Goal: Task Accomplishment & Management: Manage account settings

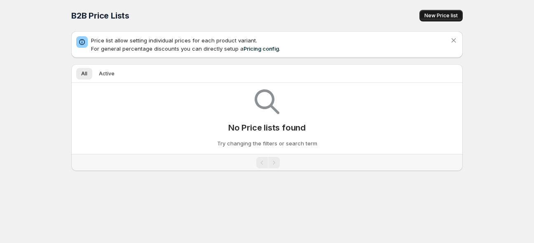
click at [447, 13] on span "New Price list" at bounding box center [440, 15] width 33 height 7
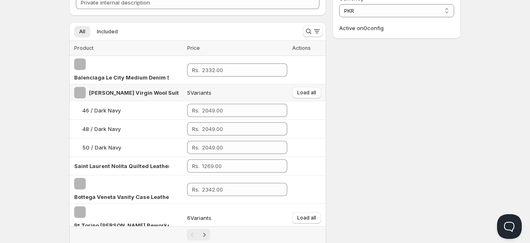
scroll to position [63, 0]
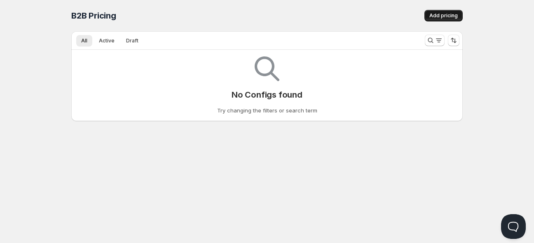
click at [436, 15] on span "Add pricing" at bounding box center [443, 15] width 28 height 7
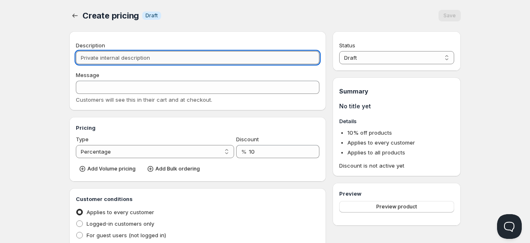
click at [180, 57] on input "Description" at bounding box center [198, 57] width 244 height 13
type input "d"
type input "D"
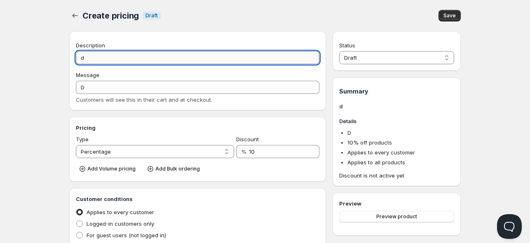
type input "dw"
type input "DW"
type input "dwk"
type input "DWK"
type input "dwkd"
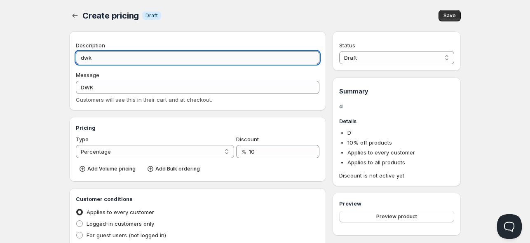
type input "DWKD"
type input "dwkd;"
type input "DWKD;"
type input "dwkd;jw"
type input "DWKD;JW"
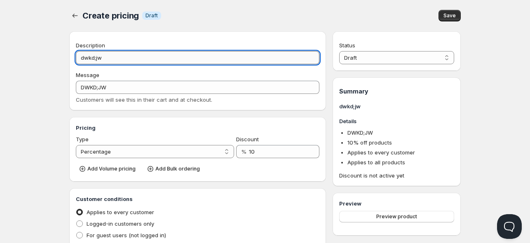
type input "dwkd;jwd"
type input "DWKD;JWD"
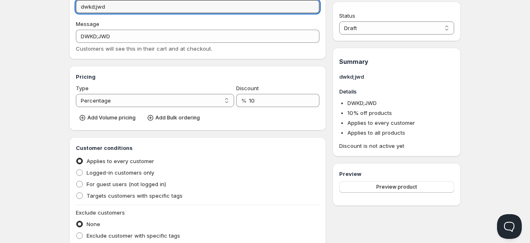
scroll to position [54, 0]
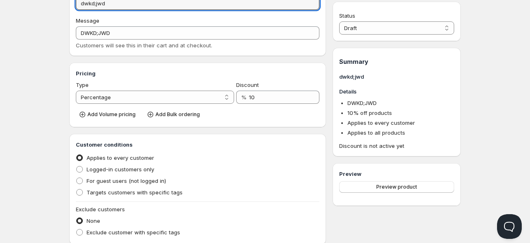
type input "dwkd;jwd"
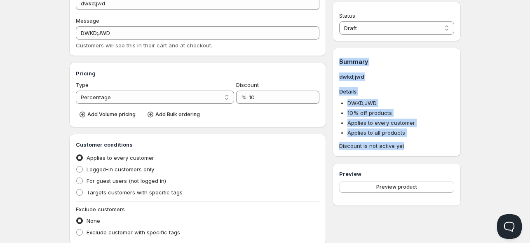
drag, startPoint x: 337, startPoint y: 61, endPoint x: 418, endPoint y: 143, distance: 114.5
click at [418, 143] on div "Summary dwkd;jwd Details DWKD;JWD 10 % off products Applies to every customer A…" at bounding box center [397, 102] width 128 height 109
click at [418, 143] on span "Discount is not active yet" at bounding box center [396, 146] width 115 height 8
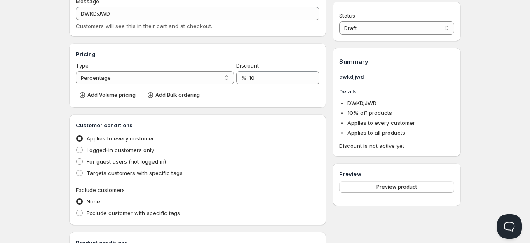
scroll to position [74, 0]
click at [385, 188] on span "Preview product" at bounding box center [396, 187] width 41 height 7
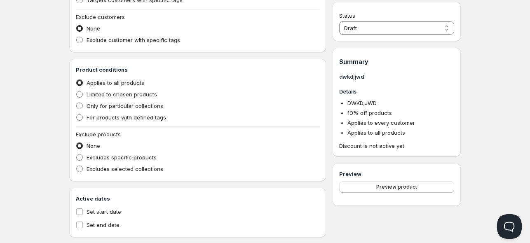
scroll to position [250, 0]
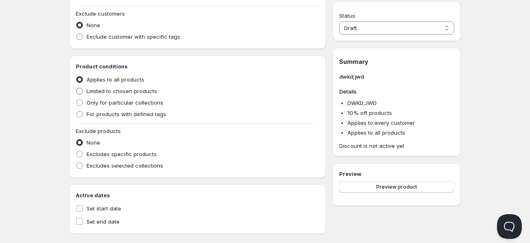
click at [82, 91] on span at bounding box center [79, 91] width 7 height 7
click at [77, 88] on input "Limited to chosen products" at bounding box center [76, 88] width 0 height 0
radio input "true"
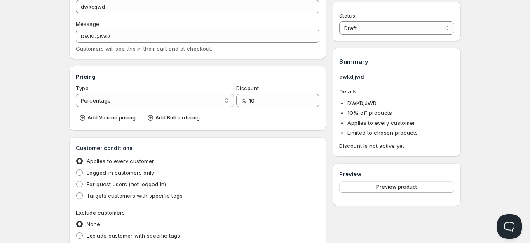
scroll to position [50, 0]
click at [136, 101] on select "Percentage Absolute" at bounding box center [155, 101] width 158 height 13
select select "2"
click at [76, 95] on select "Percentage Absolute" at bounding box center [155, 101] width 158 height 13
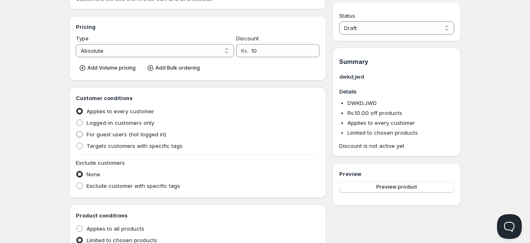
scroll to position [96, 0]
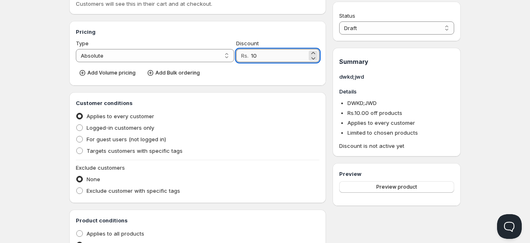
click at [265, 56] on input "10" at bounding box center [279, 55] width 56 height 13
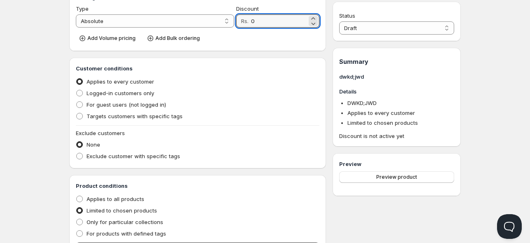
scroll to position [132, 0]
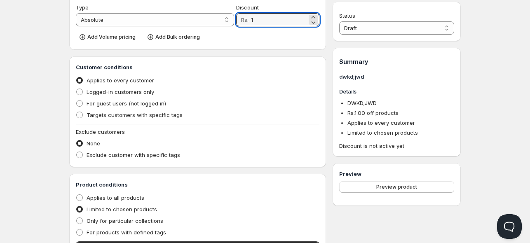
type input "10"
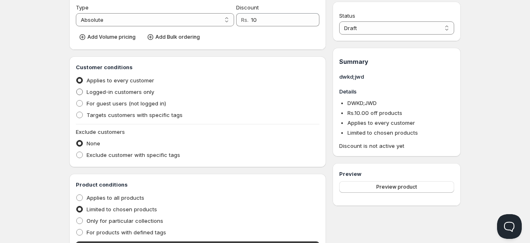
click at [80, 91] on span at bounding box center [79, 92] width 7 height 7
click at [77, 89] on input "Logged-in customers only" at bounding box center [76, 89] width 0 height 0
radio input "true"
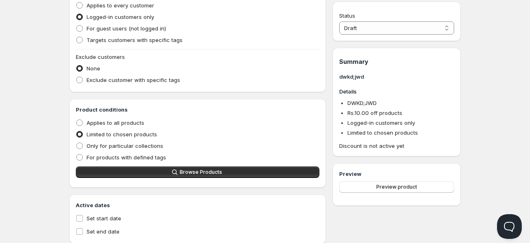
scroll to position [228, 0]
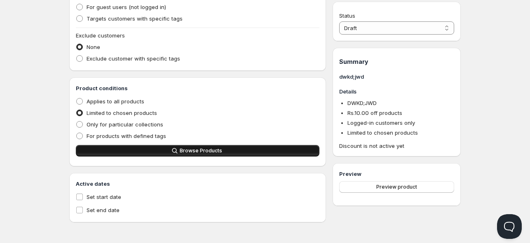
click at [188, 150] on span "Browse Products" at bounding box center [201, 151] width 42 height 7
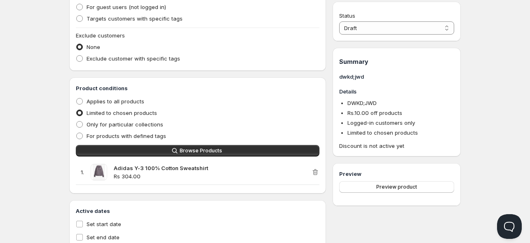
scroll to position [255, 0]
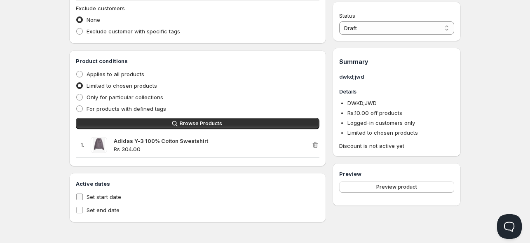
click at [79, 196] on input "Set start date" at bounding box center [79, 197] width 7 height 7
checkbox input "true"
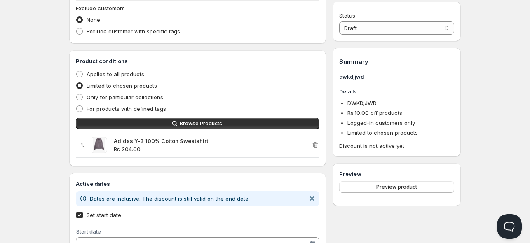
scroll to position [309, 0]
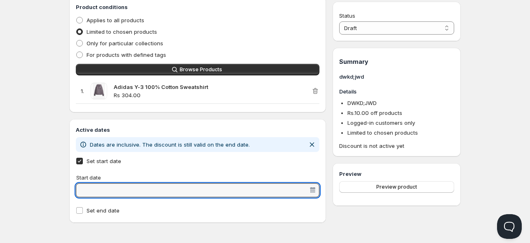
click at [91, 192] on input "Start date" at bounding box center [193, 190] width 231 height 13
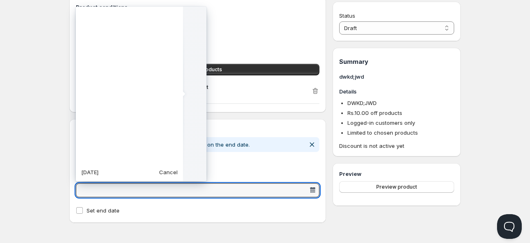
scroll to position [206064, 0]
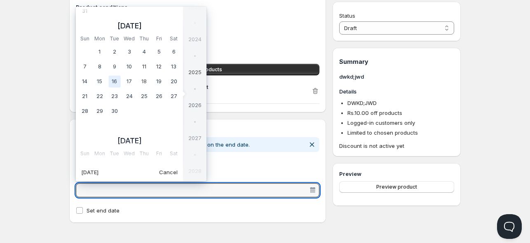
click at [116, 79] on td "16" at bounding box center [114, 81] width 15 height 15
type vaadin-date-picker "2025-09-16"
type input "9/16/2025"
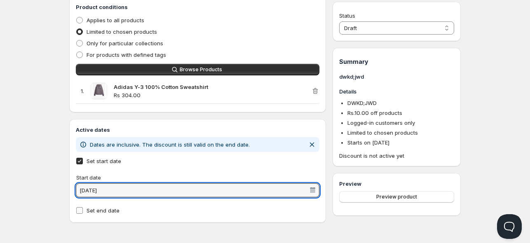
click at [85, 211] on label "Set end date" at bounding box center [198, 211] width 244 height 12
click at [83, 211] on input "Set end date" at bounding box center [79, 210] width 7 height 7
checkbox input "true"
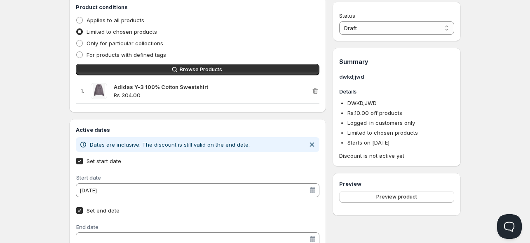
scroll to position [341, 0]
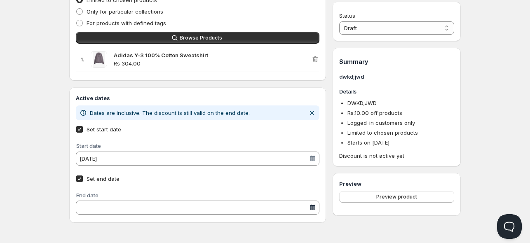
click at [312, 209] on div at bounding box center [313, 208] width 8 height 8
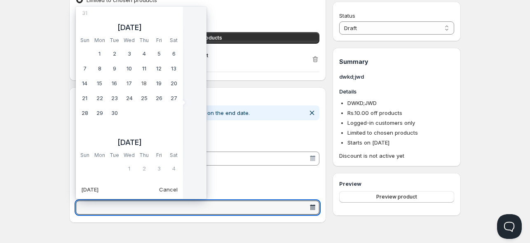
scroll to position [206064, 0]
drag, startPoint x: 122, startPoint y: 94, endPoint x: 113, endPoint y: 107, distance: 15.7
click at [113, 107] on tbody "36 1 2 3 4 5 6 36 7 8 9 10 11 12 13 37 14 15 16 17 18 19 20 21" at bounding box center [129, 83] width 104 height 74
click at [113, 107] on td "30" at bounding box center [114, 112] width 15 height 15
type vaadin-date-picker "2025-09-30"
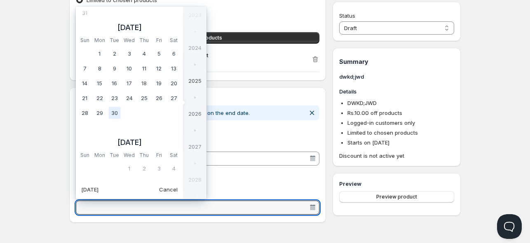
type input "9/30/2025"
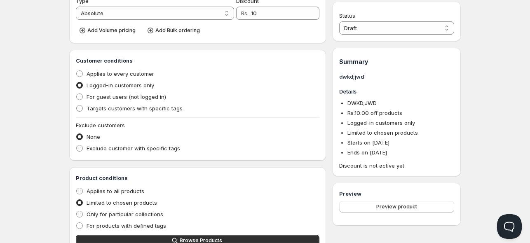
scroll to position [0, 0]
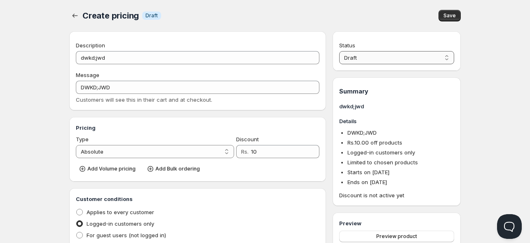
click at [356, 61] on select "Draft Active" at bounding box center [396, 57] width 115 height 13
select select "1"
click at [339, 51] on select "Draft Active" at bounding box center [396, 57] width 115 height 13
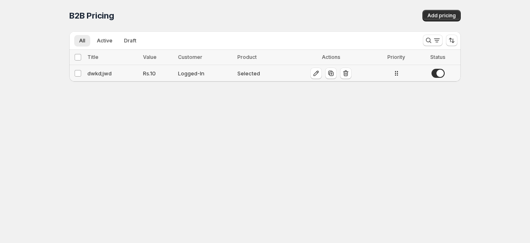
click at [124, 68] on td "dwkd;jwd" at bounding box center [113, 73] width 56 height 17
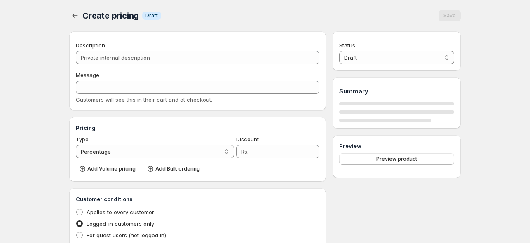
type input "dwkd;jwd"
type input "DWKD;JWD"
select select "2"
type input "10"
radio input "true"
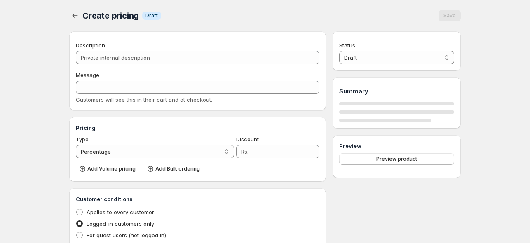
radio input "true"
checkbox input "true"
select select "1"
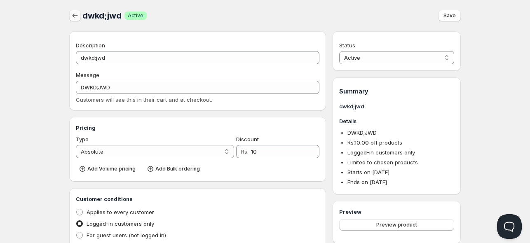
click at [75, 18] on icon "button" at bounding box center [75, 16] width 8 height 8
